Goal: Transaction & Acquisition: Purchase product/service

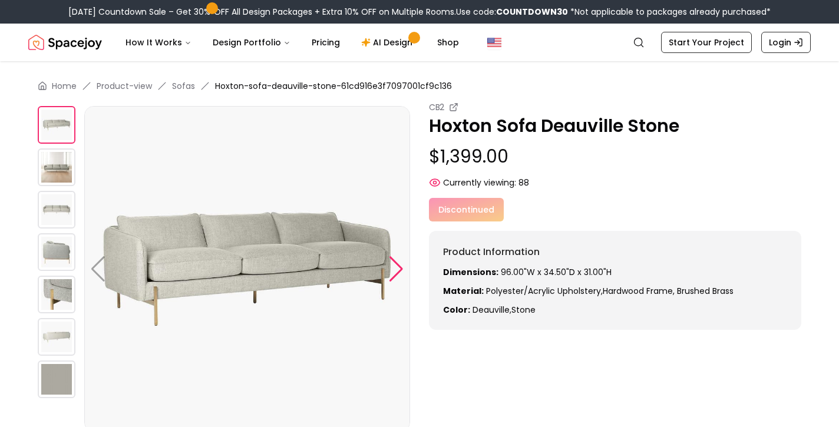
click at [391, 277] on div at bounding box center [396, 269] width 16 height 26
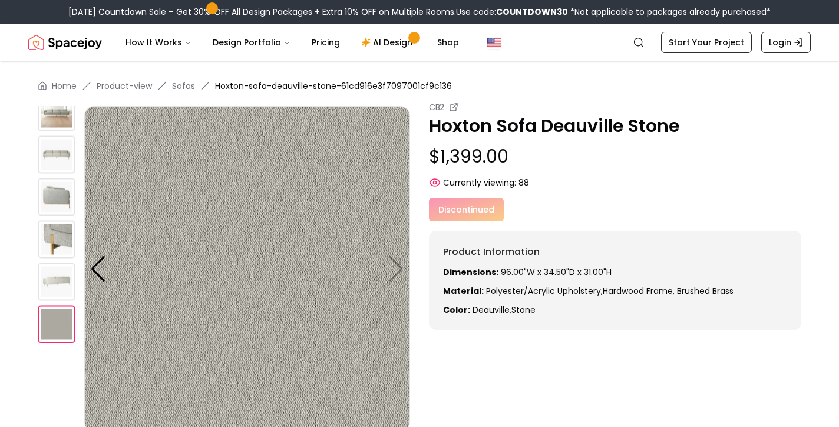
click at [398, 274] on img at bounding box center [247, 269] width 326 height 326
click at [398, 269] on img at bounding box center [247, 269] width 326 height 326
click at [53, 285] on img at bounding box center [57, 282] width 38 height 38
click at [94, 266] on div at bounding box center [98, 269] width 16 height 26
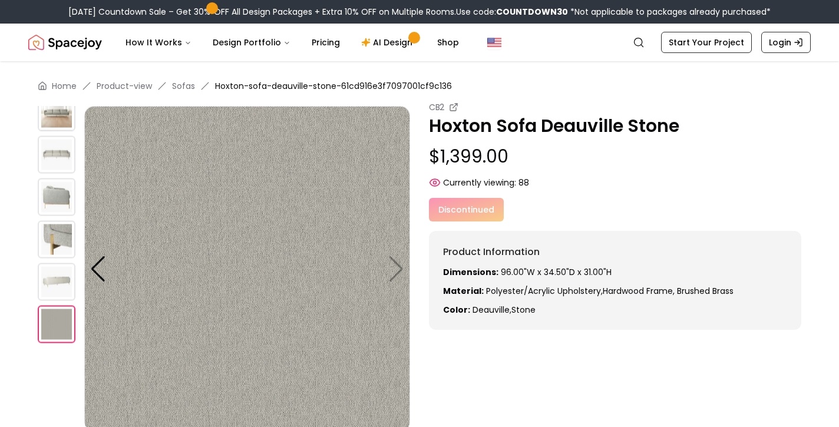
click at [58, 151] on img at bounding box center [57, 155] width 38 height 38
click at [61, 238] on img at bounding box center [57, 240] width 38 height 38
click at [92, 272] on div at bounding box center [98, 269] width 16 height 26
click at [95, 271] on div at bounding box center [98, 269] width 16 height 26
click at [94, 269] on div at bounding box center [98, 269] width 16 height 26
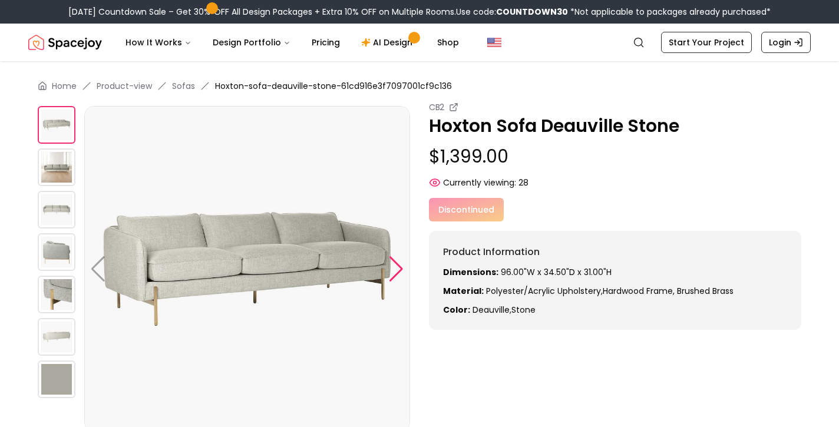
click at [398, 262] on div at bounding box center [396, 269] width 16 height 26
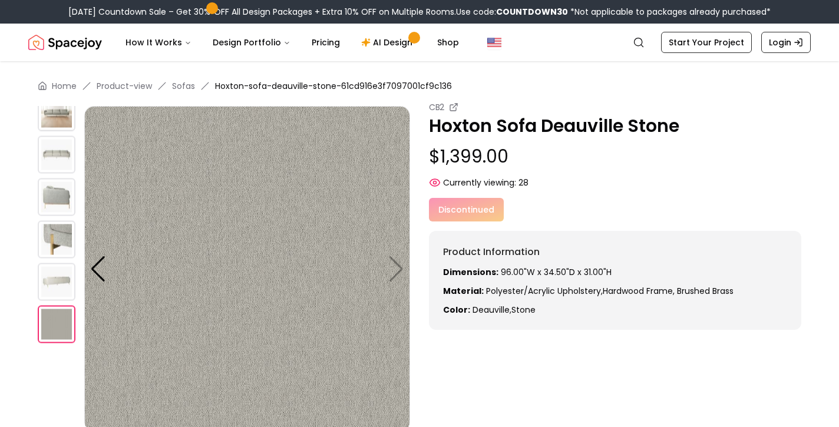
click at [53, 119] on img at bounding box center [57, 113] width 38 height 38
click at [55, 119] on img at bounding box center [57, 113] width 38 height 38
